Goal: Browse casually

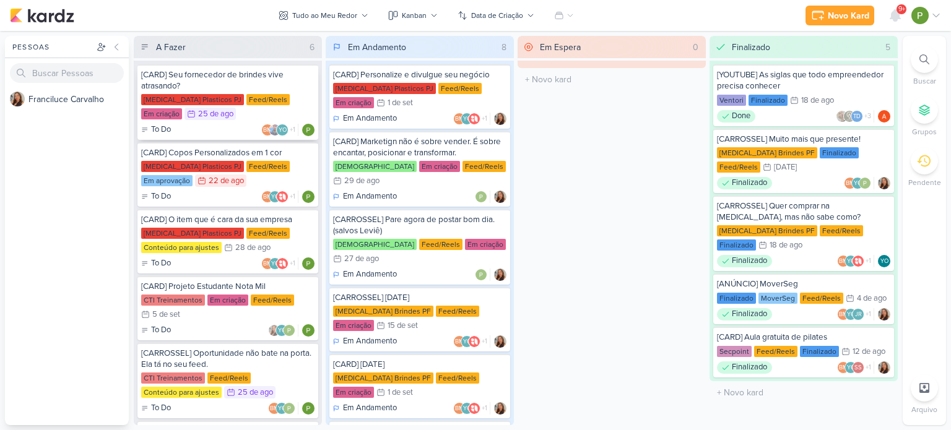
click at [216, 83] on div "[CARD] Seu fornecedor de brindes vive atrasando?" at bounding box center [227, 80] width 173 height 22
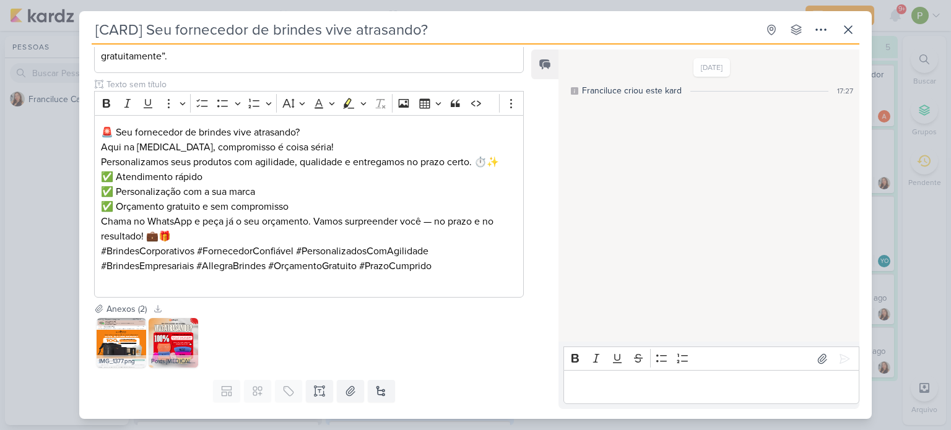
scroll to position [248, 0]
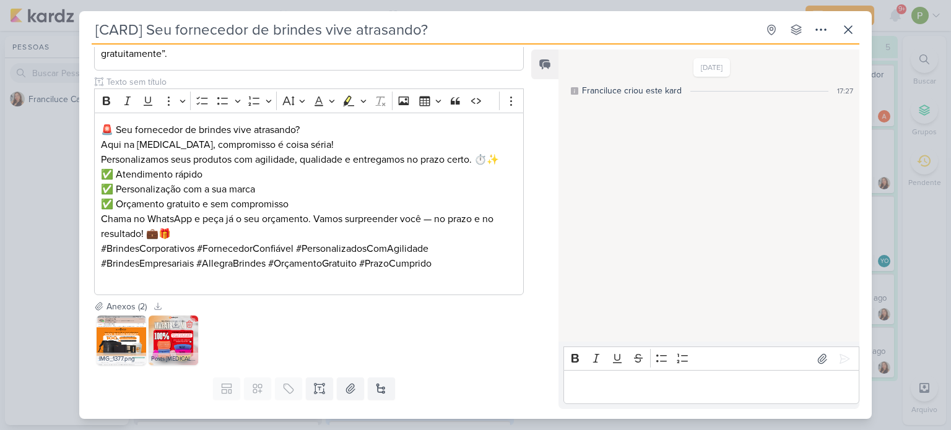
click at [168, 343] on img at bounding box center [174, 341] width 50 height 50
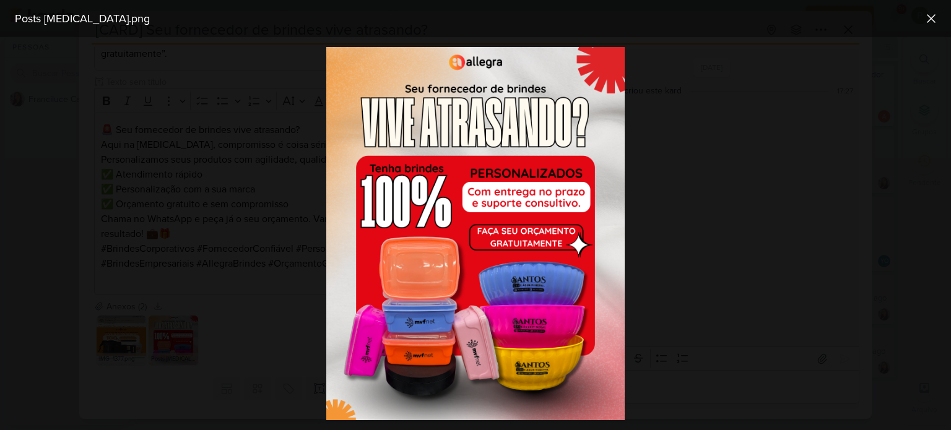
click at [53, 255] on div at bounding box center [475, 233] width 951 height 393
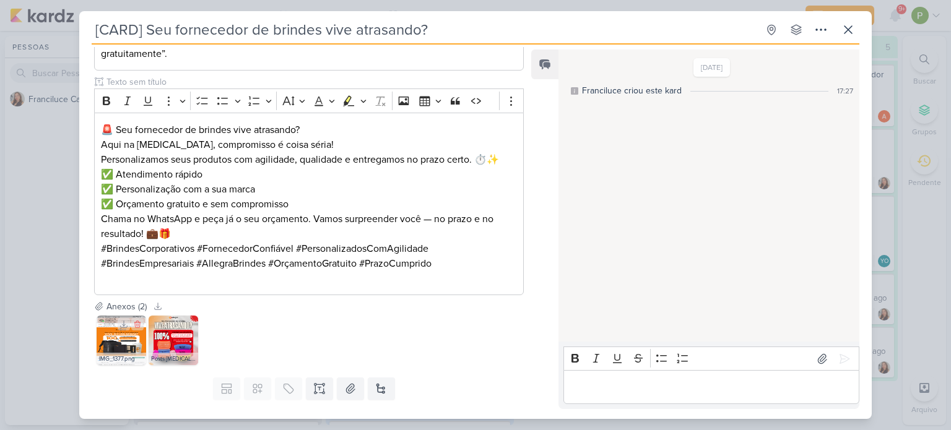
click at [119, 343] on img at bounding box center [122, 341] width 50 height 50
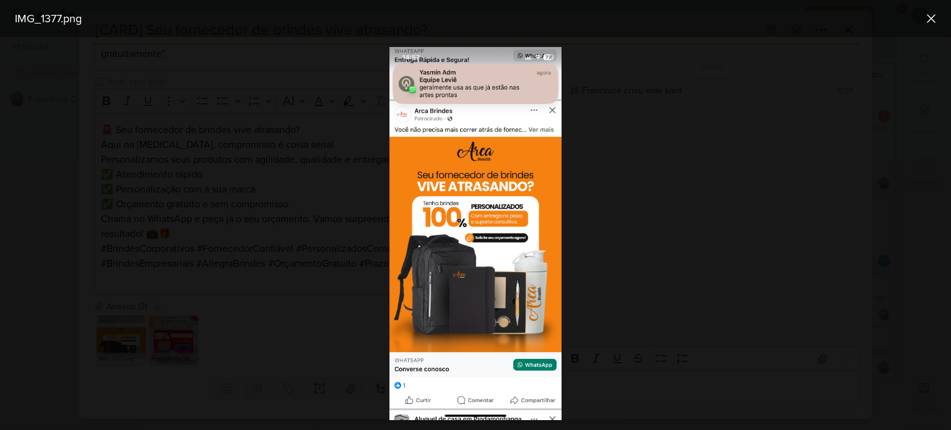
click at [97, 239] on div at bounding box center [475, 233] width 951 height 393
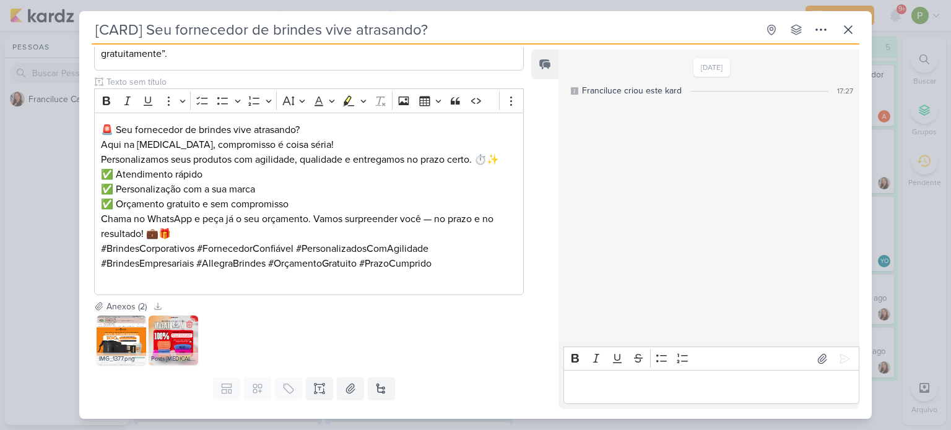
click at [170, 344] on img at bounding box center [174, 341] width 50 height 50
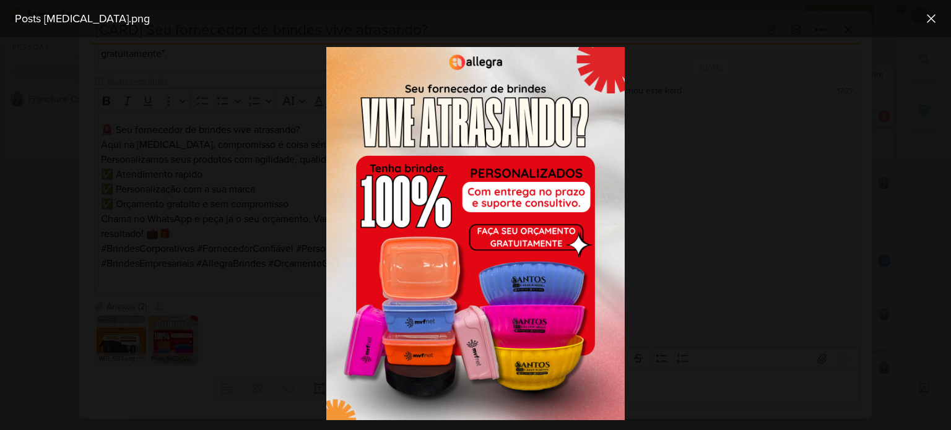
click at [150, 315] on div at bounding box center [475, 233] width 951 height 393
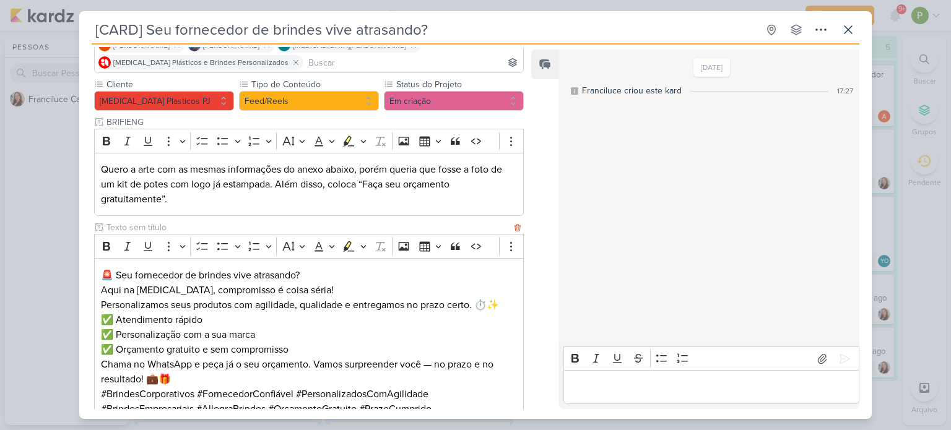
scroll to position [273, 0]
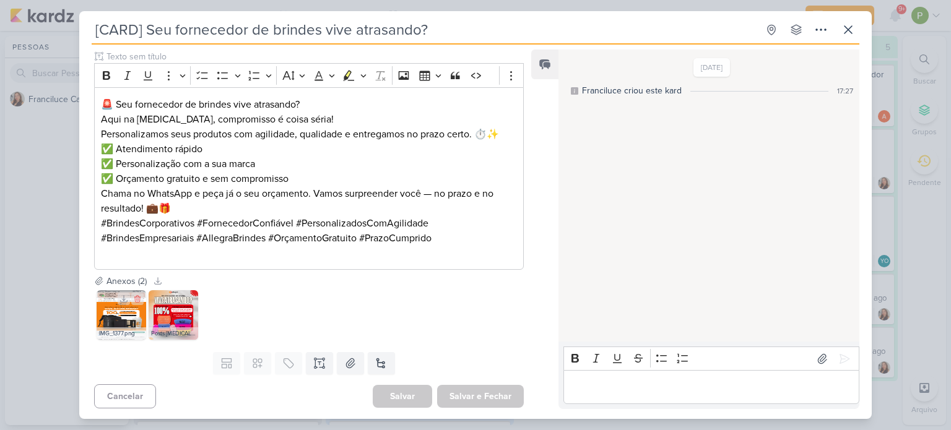
click at [116, 314] on img at bounding box center [122, 315] width 50 height 50
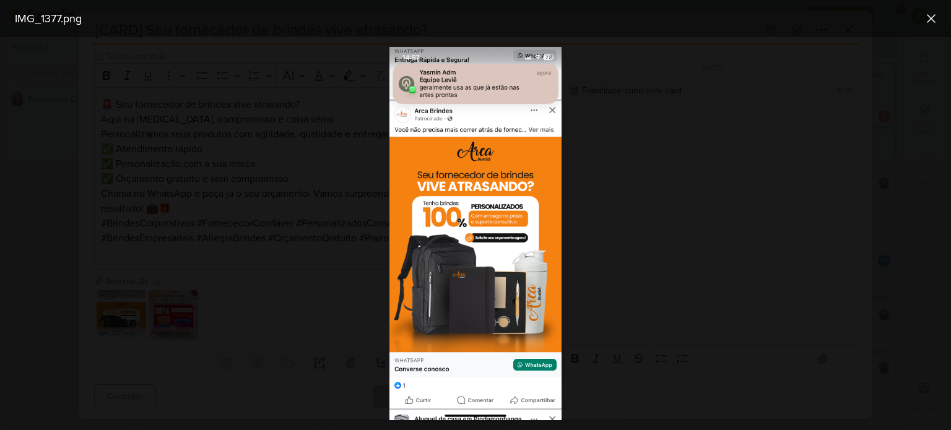
click at [566, 217] on div at bounding box center [475, 233] width 951 height 393
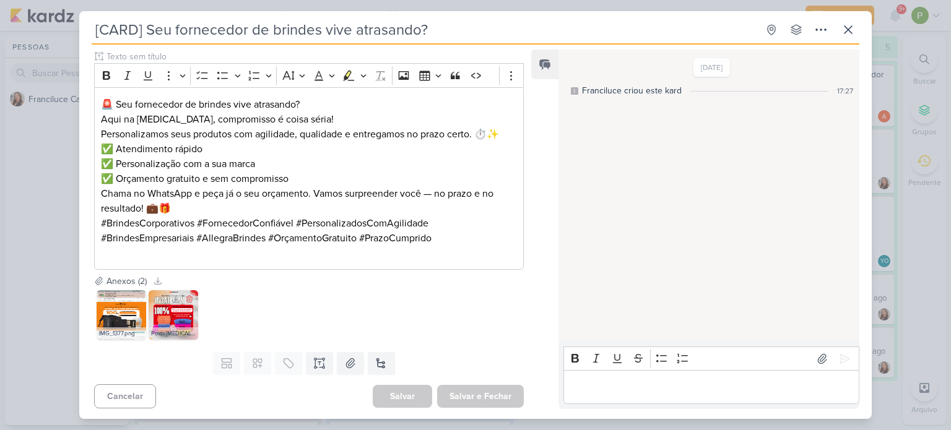
click at [182, 329] on div "Posts [MEDICAL_DATA].png" at bounding box center [174, 333] width 50 height 12
click at [176, 297] on icon at bounding box center [176, 299] width 7 height 7
click at [176, 334] on div "Posts [MEDICAL_DATA].png" at bounding box center [174, 333] width 50 height 12
click at [173, 324] on img at bounding box center [174, 315] width 50 height 50
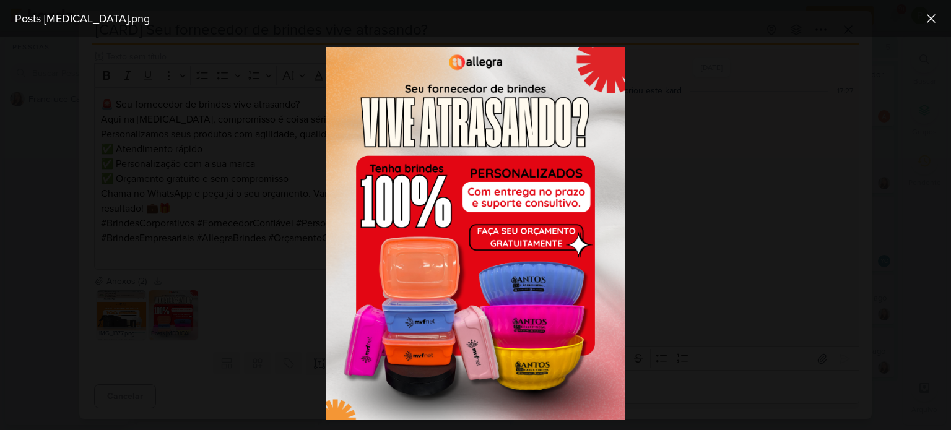
click at [270, 202] on div at bounding box center [475, 233] width 951 height 393
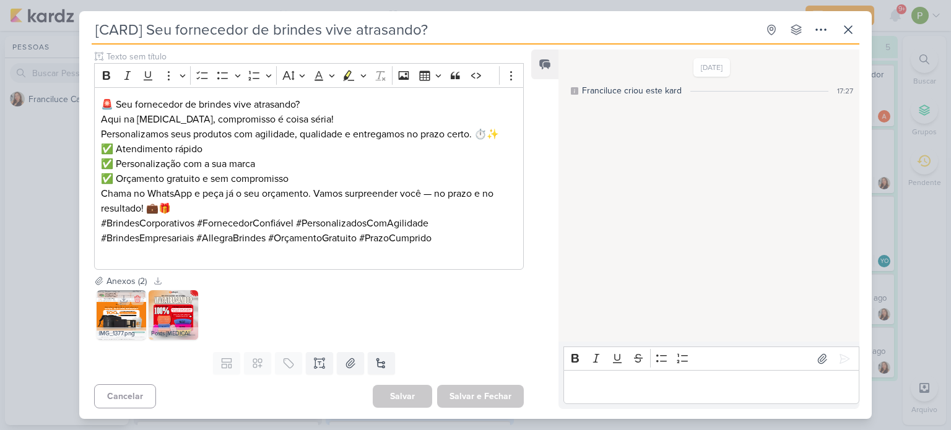
click at [135, 313] on img at bounding box center [122, 315] width 50 height 50
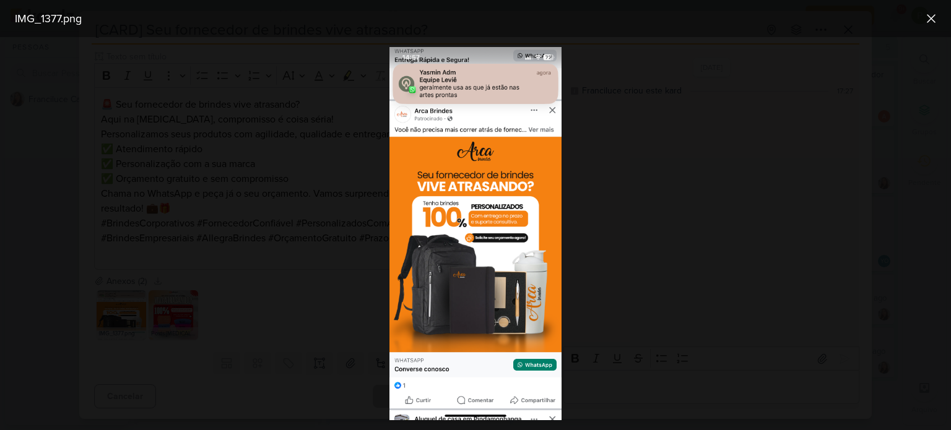
drag, startPoint x: 241, startPoint y: 91, endPoint x: 235, endPoint y: 148, distance: 57.3
click at [241, 91] on div at bounding box center [475, 233] width 951 height 393
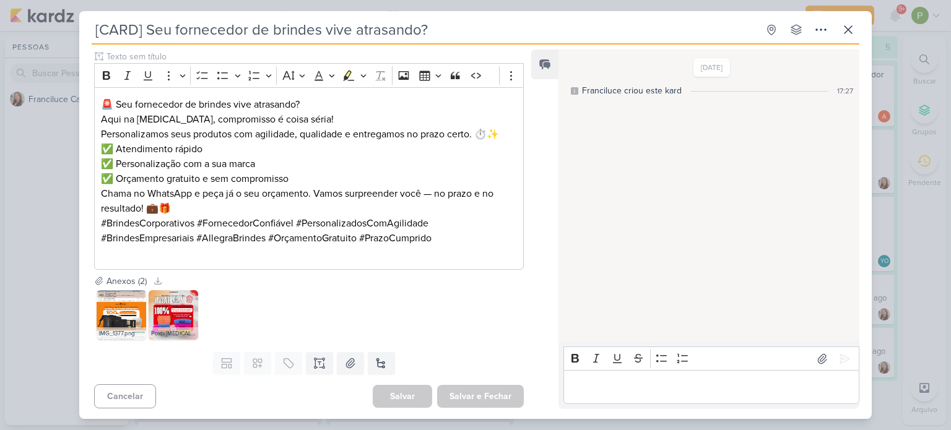
click at [178, 331] on div "Posts [MEDICAL_DATA].png" at bounding box center [174, 333] width 50 height 12
click at [176, 318] on img at bounding box center [174, 315] width 50 height 50
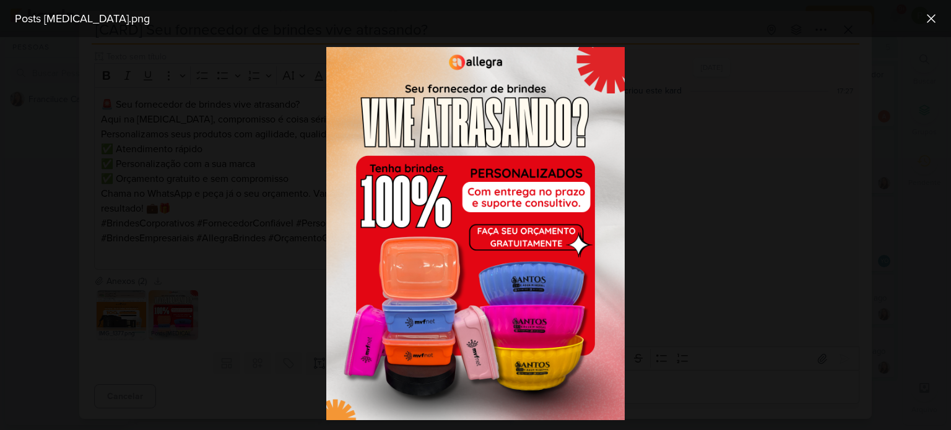
click at [215, 222] on div at bounding box center [475, 233] width 951 height 393
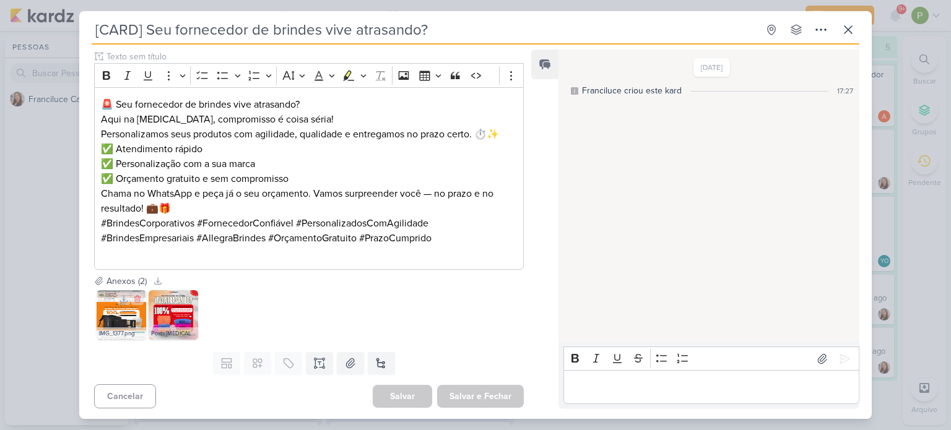
click at [119, 325] on img at bounding box center [122, 315] width 50 height 50
